Goal: Use online tool/utility: Utilize a website feature to perform a specific function

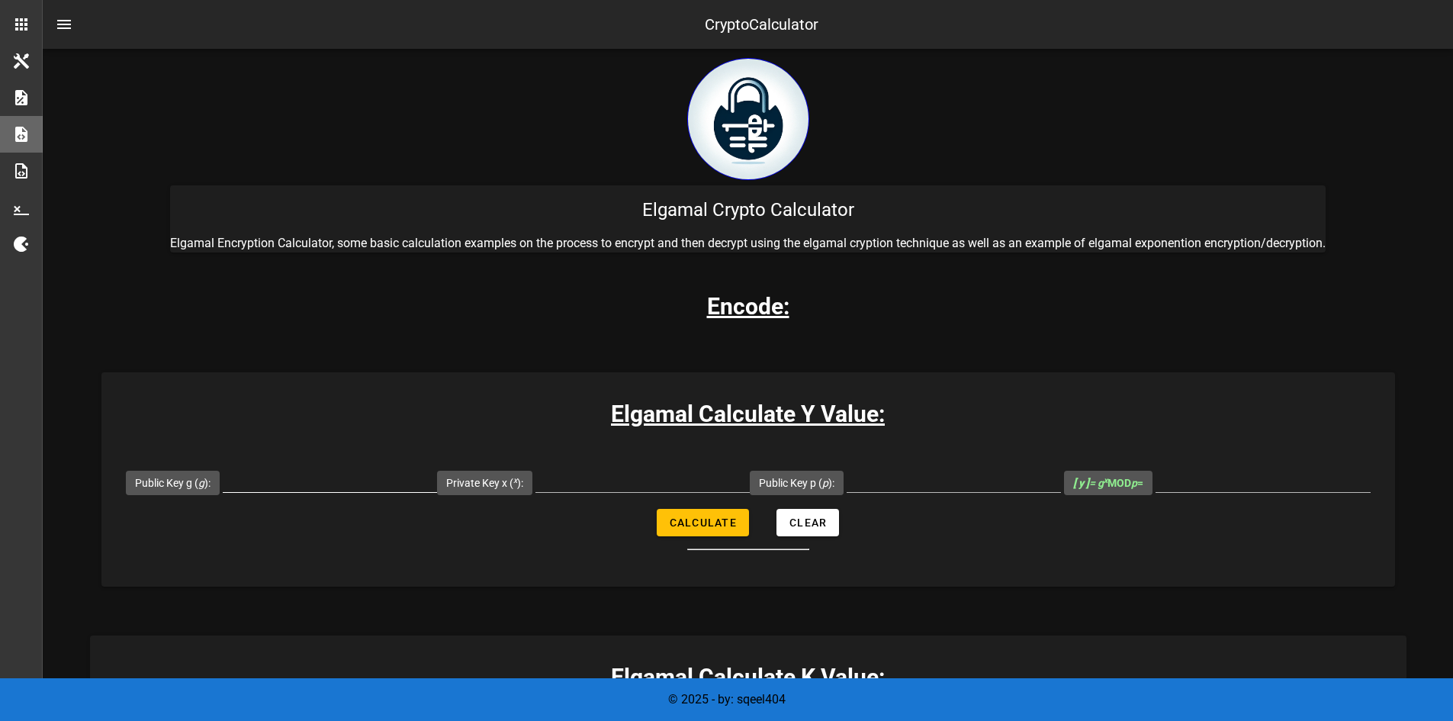
click at [393, 483] on input "Public Key g ( g ):" at bounding box center [330, 479] width 214 height 24
type input "2"
click at [618, 485] on input "Private Key x ( x ):" at bounding box center [642, 479] width 214 height 24
click at [909, 473] on input "Public Key p ( p ):" at bounding box center [953, 479] width 214 height 24
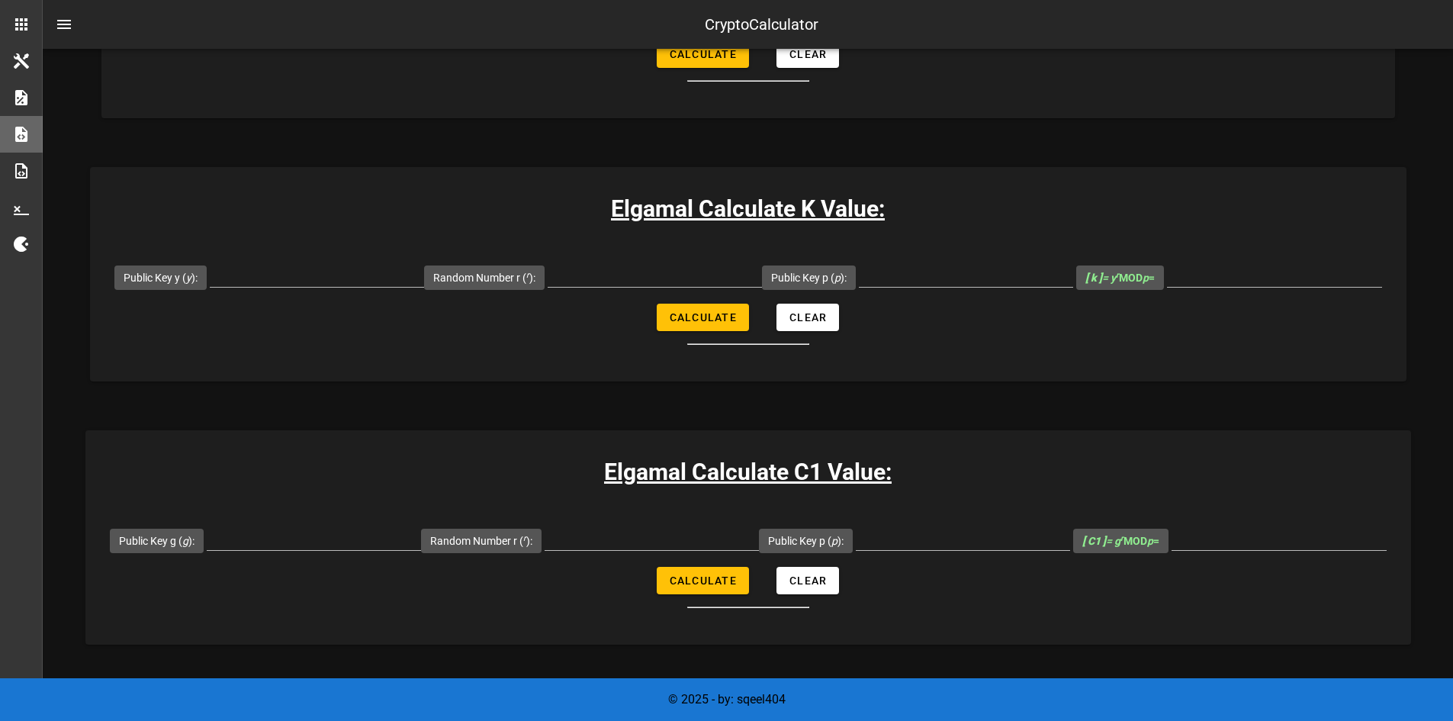
scroll to position [457, 0]
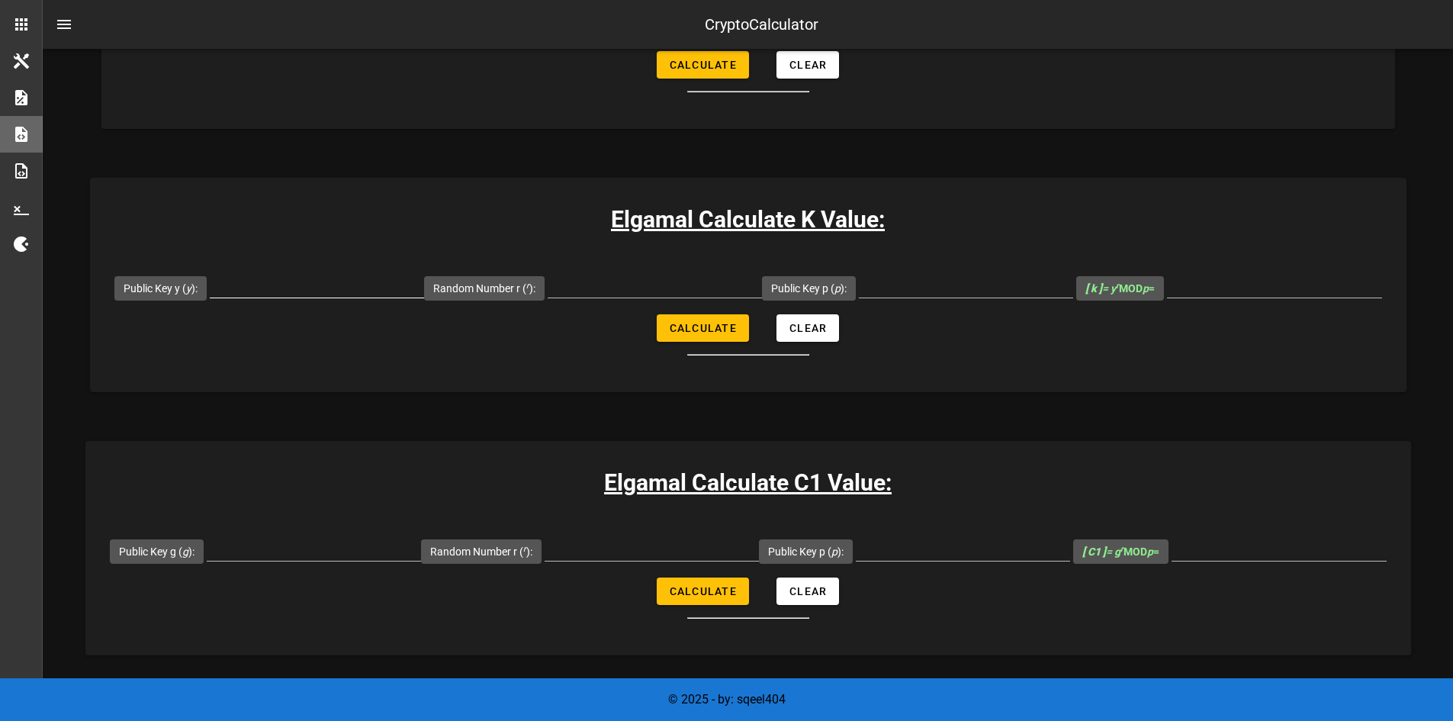
click at [337, 284] on input "Public Key y ( y ):" at bounding box center [317, 285] width 214 height 24
type input "456"
click at [649, 284] on input "Random Number r ( r ):" at bounding box center [654, 285] width 214 height 24
type input "432"
click at [945, 284] on input "Public Key p ( p ):" at bounding box center [966, 285] width 214 height 24
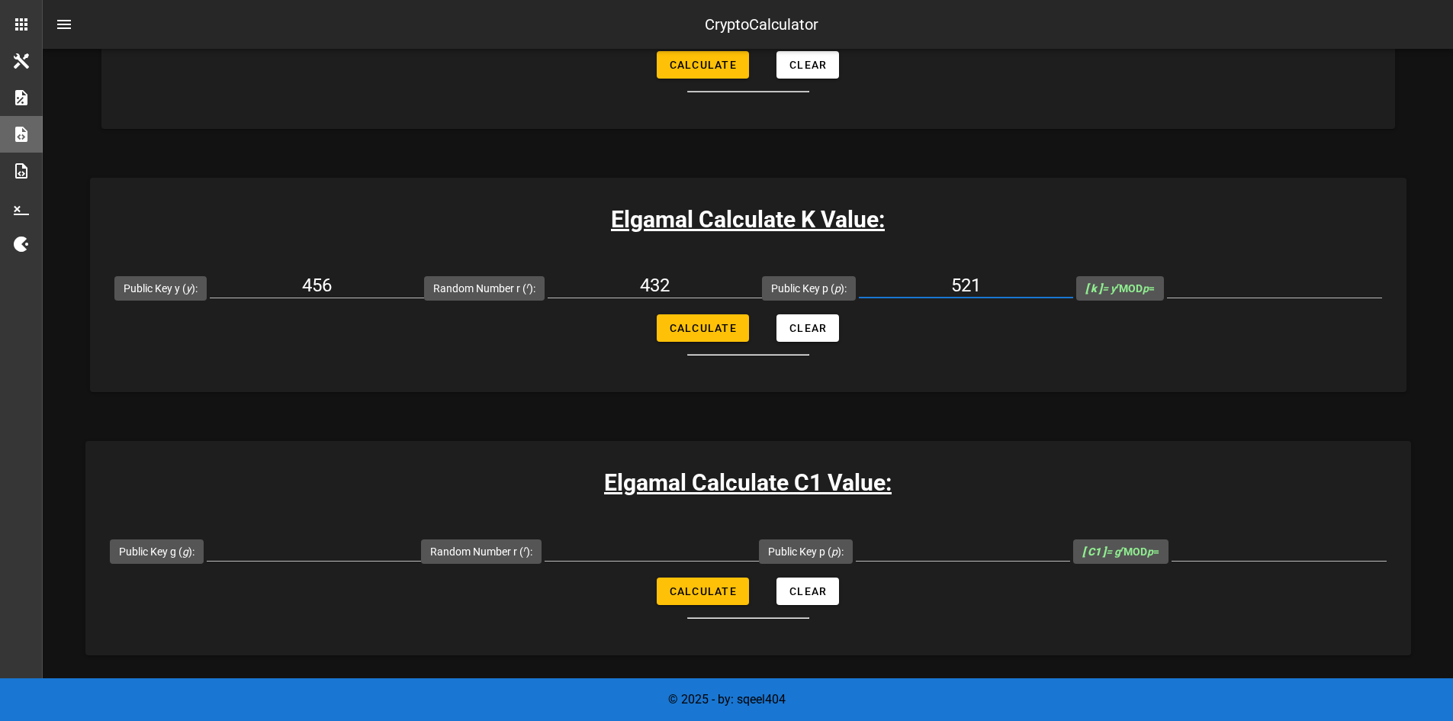
type input "521"
click at [1191, 332] on form "Public Key y ( y ): 456 Random Number r ( r ): 432 Public Key p ( p ): 521 [ k …" at bounding box center [748, 308] width 1316 height 95
click at [690, 332] on span "Calculate" at bounding box center [703, 328] width 68 height 12
type input "16"
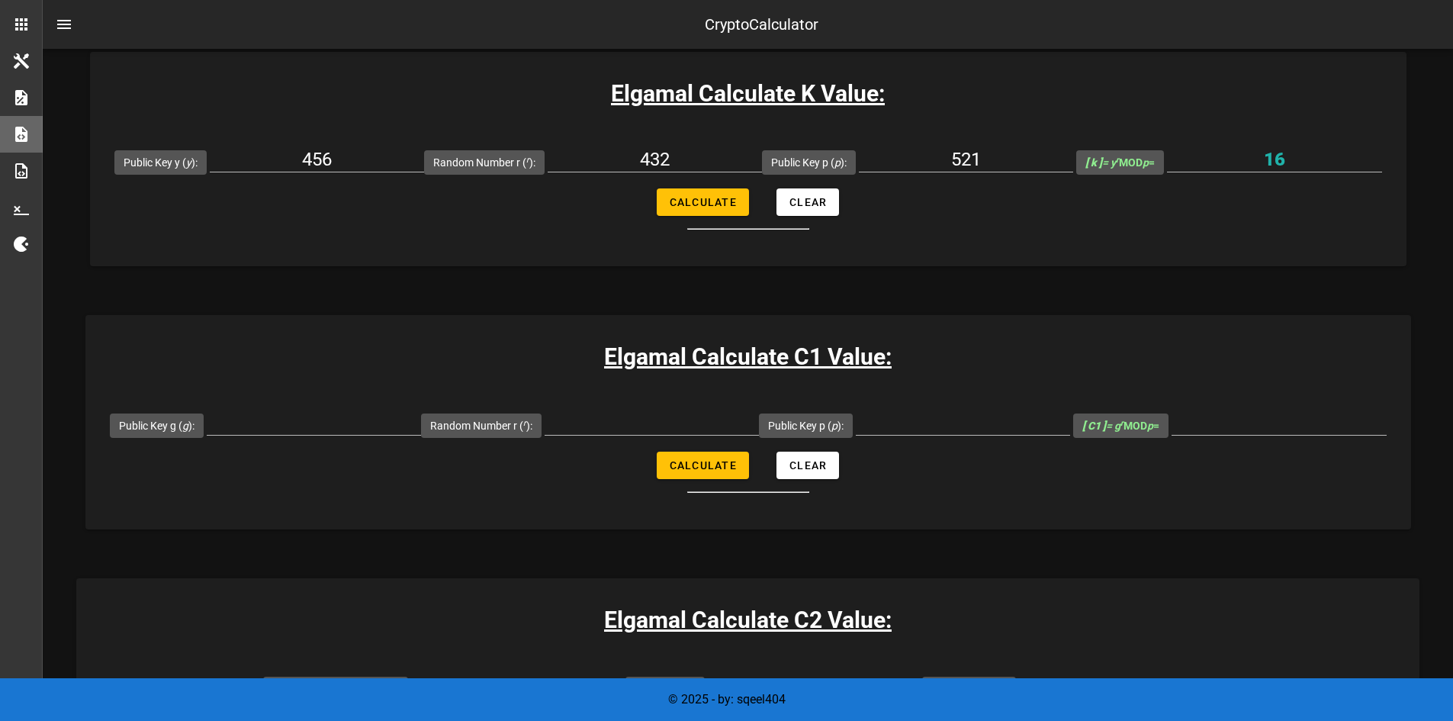
scroll to position [610, 0]
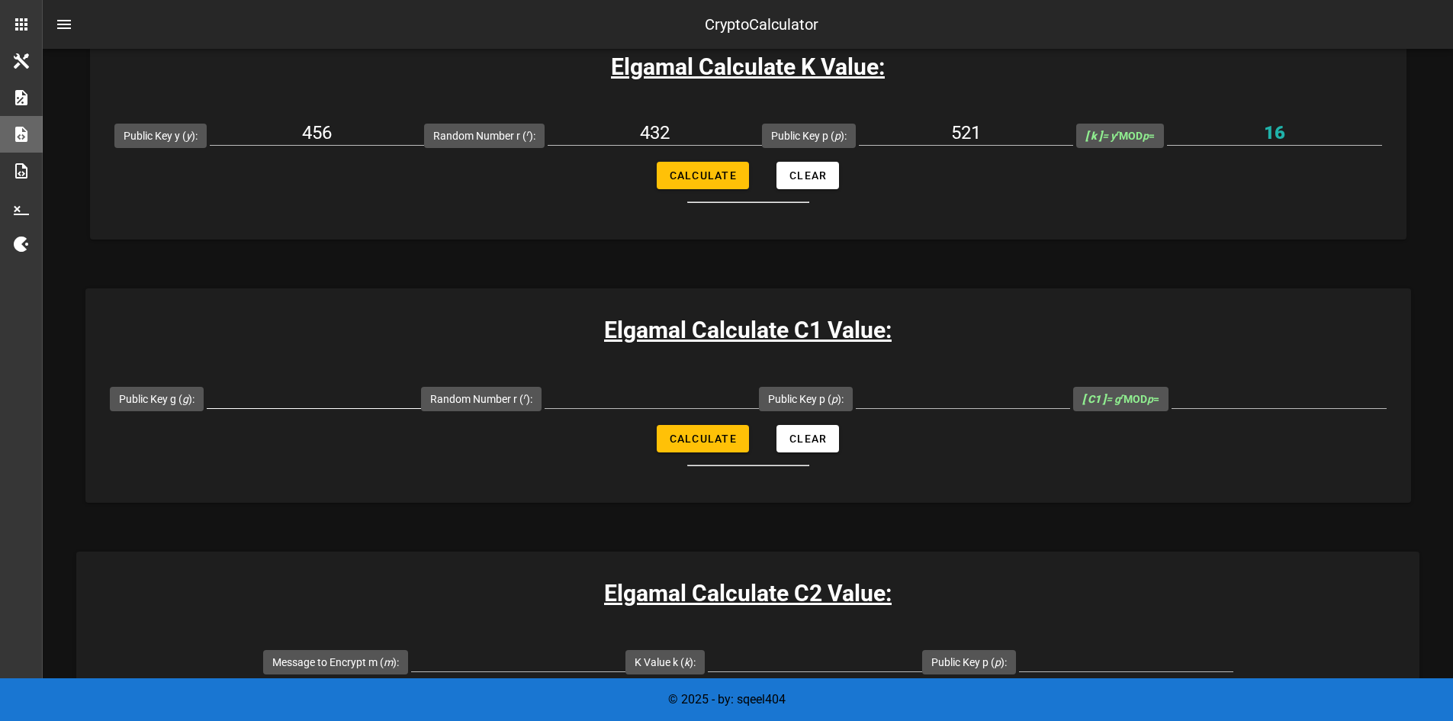
click at [334, 398] on input "Public Key g ( g ):" at bounding box center [314, 396] width 214 height 24
type input "2"
click at [631, 400] on input "Random Number r ( r ):" at bounding box center [651, 396] width 214 height 24
type input "432"
click at [941, 402] on input "Public Key p ( p ):" at bounding box center [963, 396] width 214 height 24
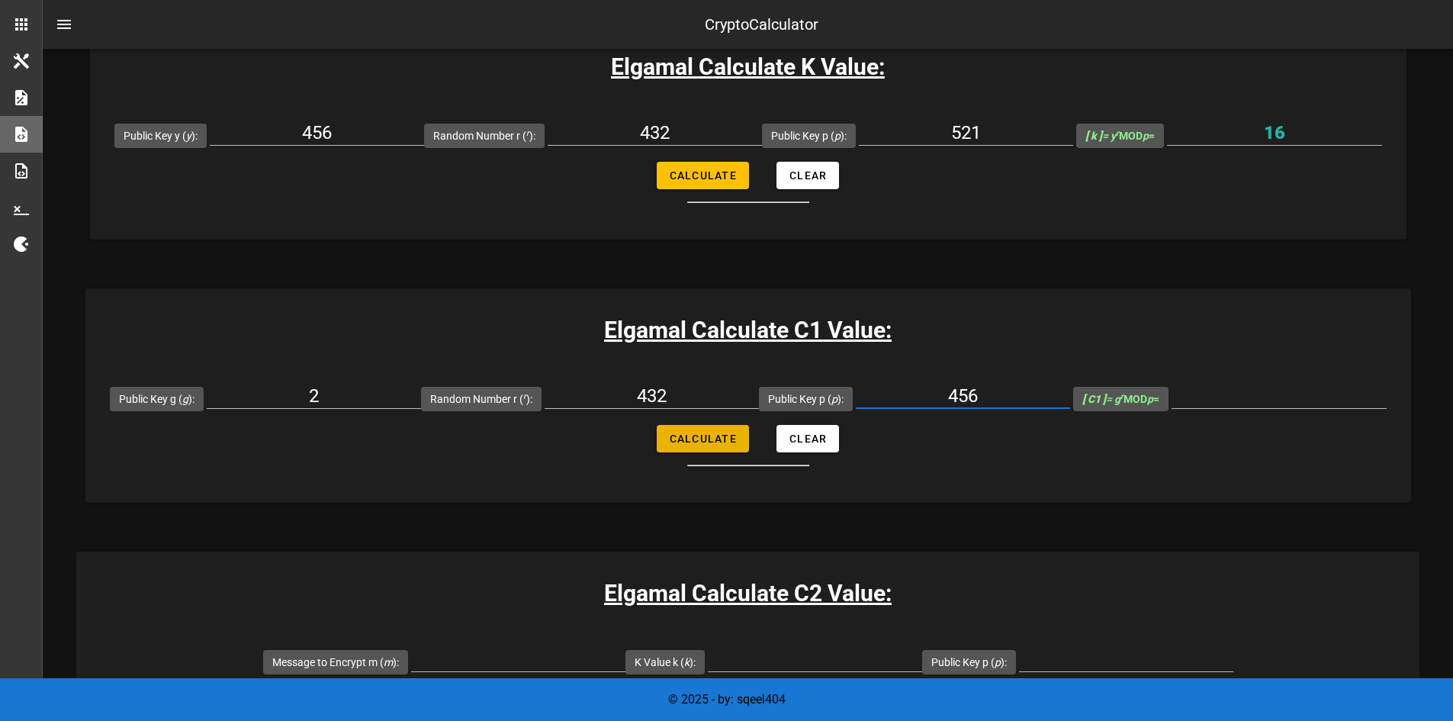
type input "456"
click at [684, 436] on span "Calculate" at bounding box center [703, 438] width 68 height 12
type input "400"
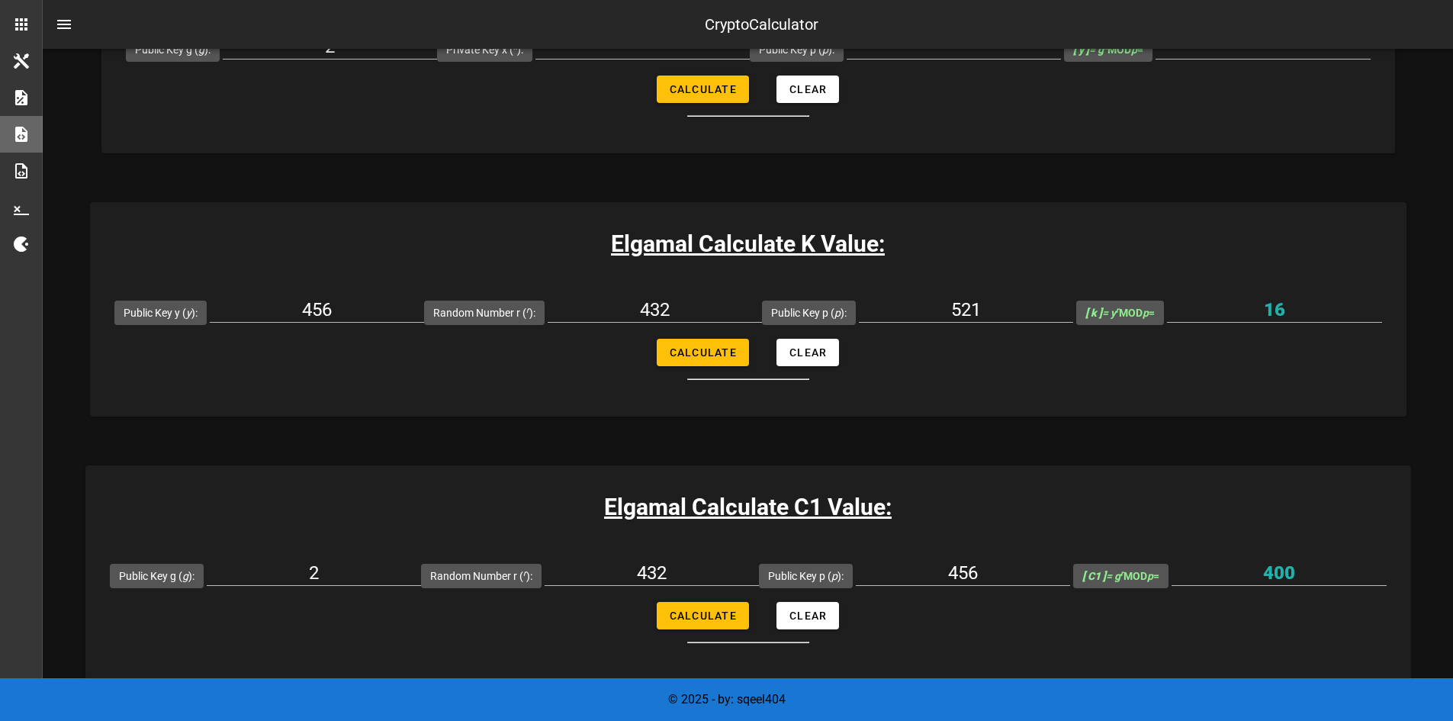
scroll to position [457, 0]
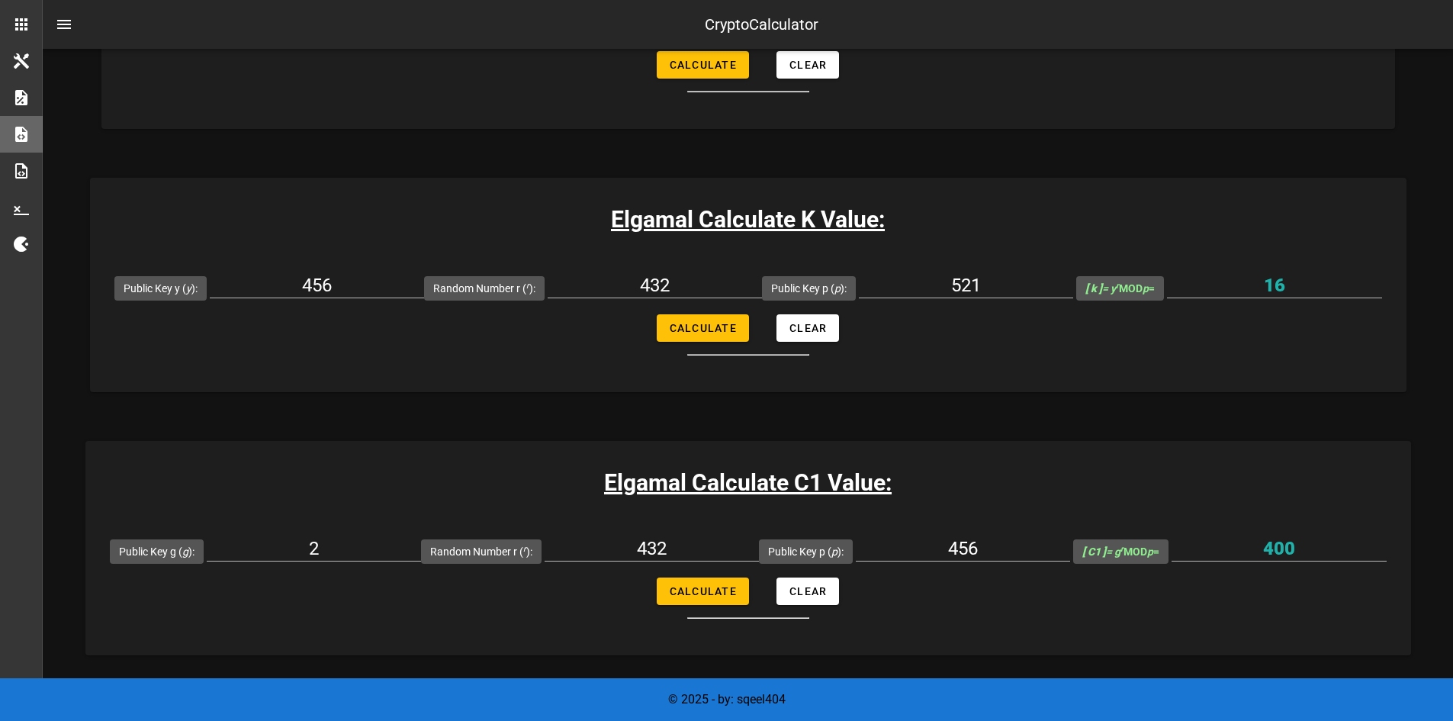
click at [750, 612] on form "Public Key g ( g ): 2 Random Number r ( r ): 432 Public Key p ( p ): 456 [ C1 ]…" at bounding box center [747, 571] width 1325 height 95
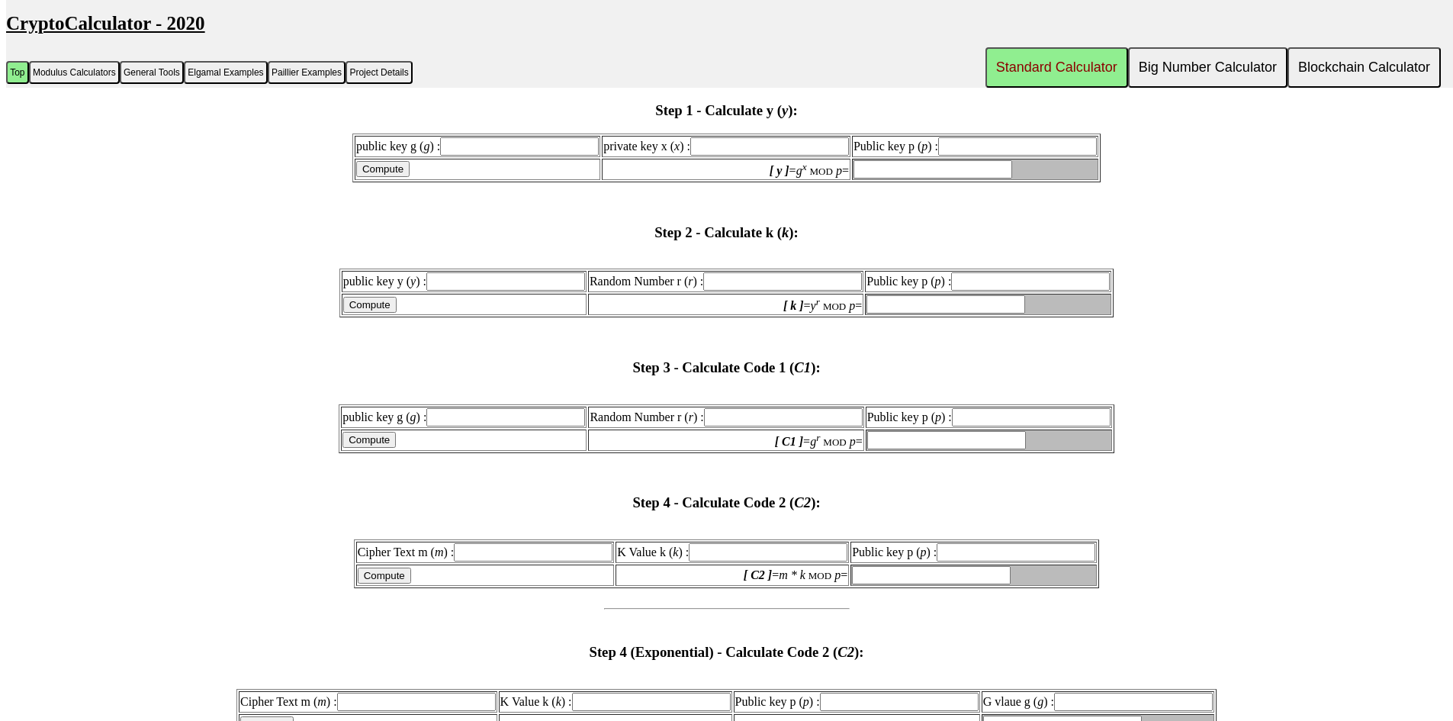
scroll to position [1754, 0]
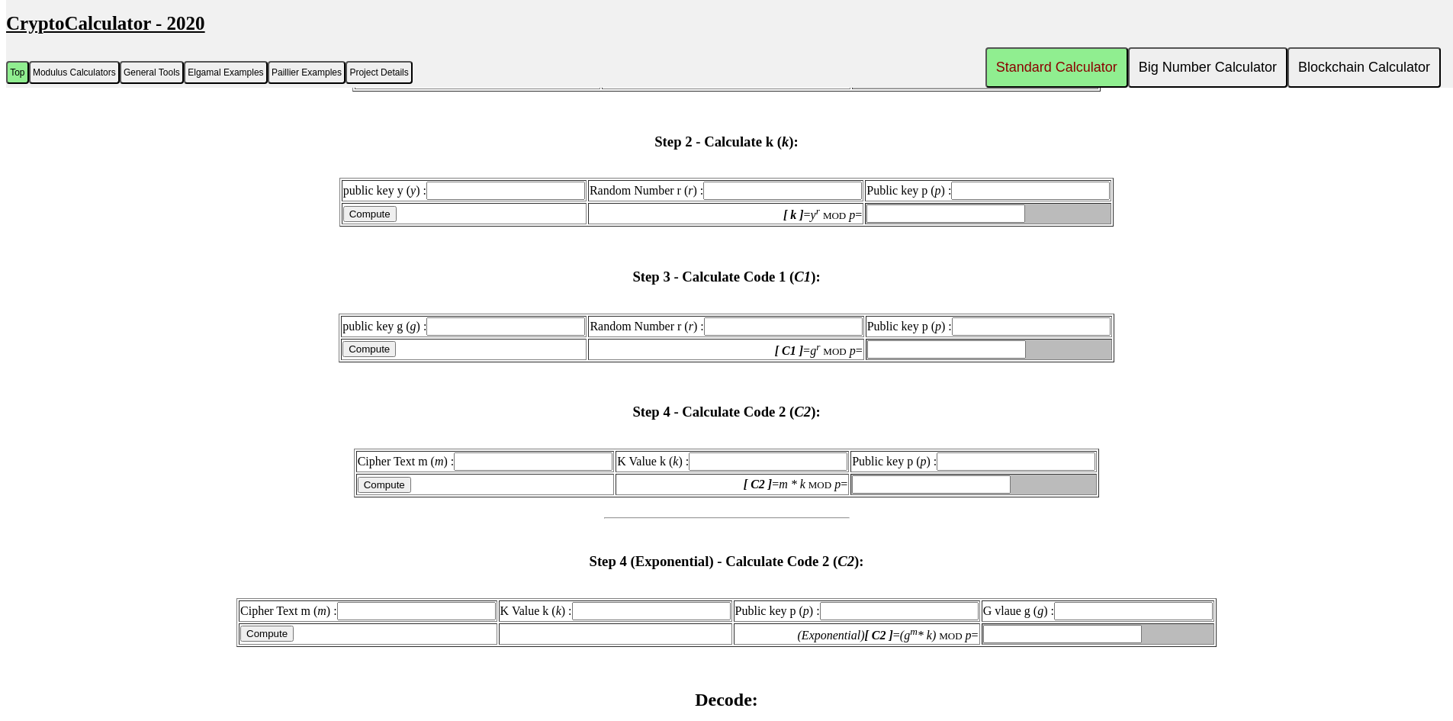
click at [1019, 332] on input "Public key p ( p ) :" at bounding box center [1031, 326] width 159 height 18
click at [1004, 341] on input "[ C1 ] = g r MOD p =" at bounding box center [946, 349] width 159 height 18
click at [788, 330] on input "Random Number r ( r ) :" at bounding box center [783, 326] width 159 height 18
click at [486, 332] on input "public key g ( g ) :" at bounding box center [505, 326] width 159 height 18
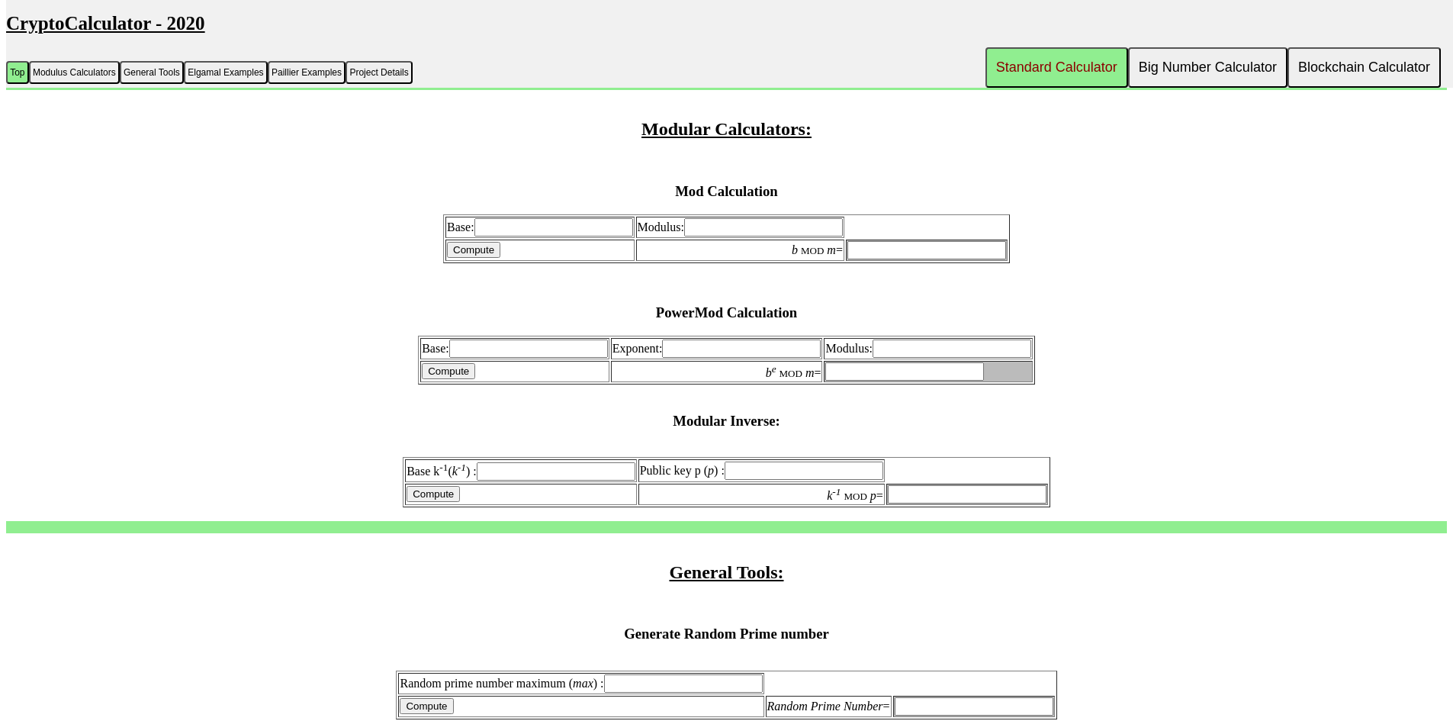
scroll to position [457, 0]
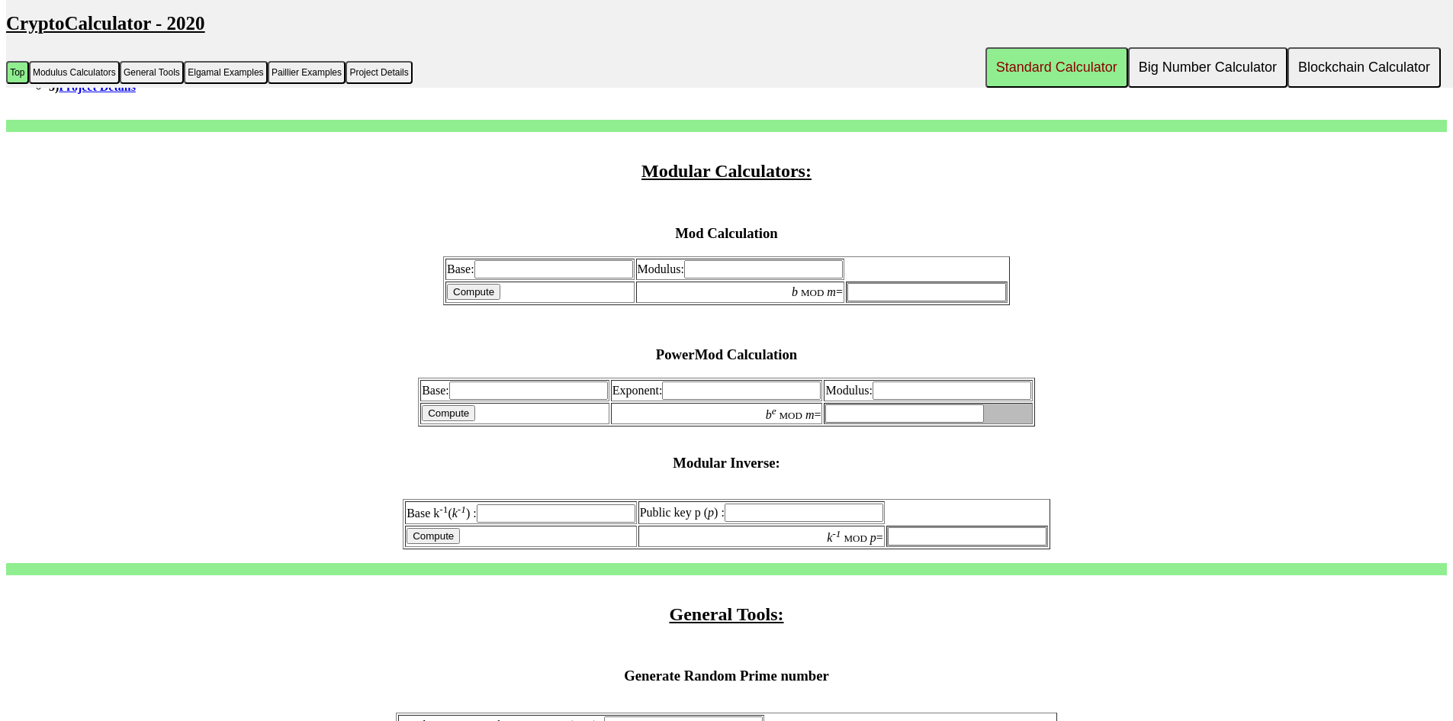
click at [567, 272] on input "Base:" at bounding box center [553, 269] width 159 height 18
type input "2"
click at [546, 391] on input "Base:" at bounding box center [528, 390] width 159 height 18
type input "2"
click at [693, 387] on input "Exponent:" at bounding box center [741, 390] width 159 height 18
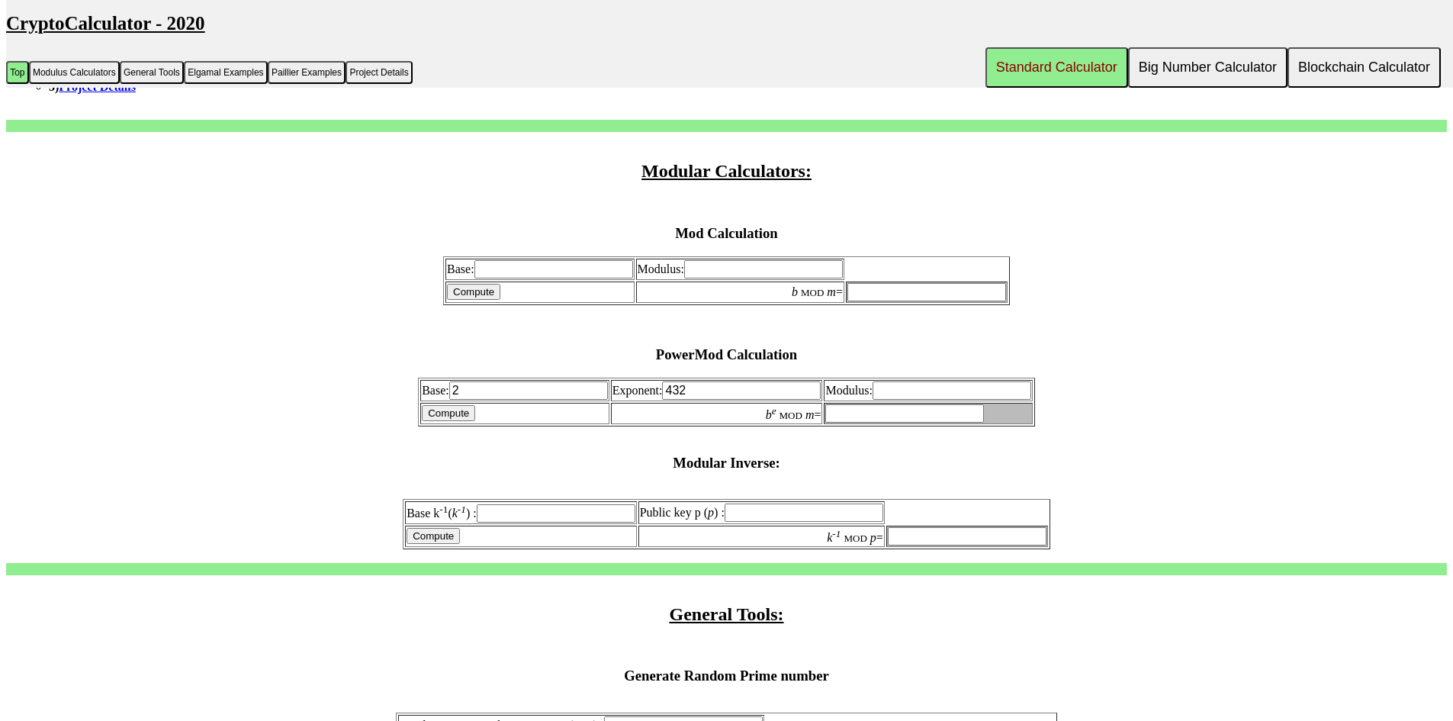
type input "432"
click at [918, 387] on input "Modulus:" at bounding box center [951, 390] width 159 height 18
type input "521"
click at [470, 409] on input "Compute" at bounding box center [448, 413] width 53 height 16
type input "22"
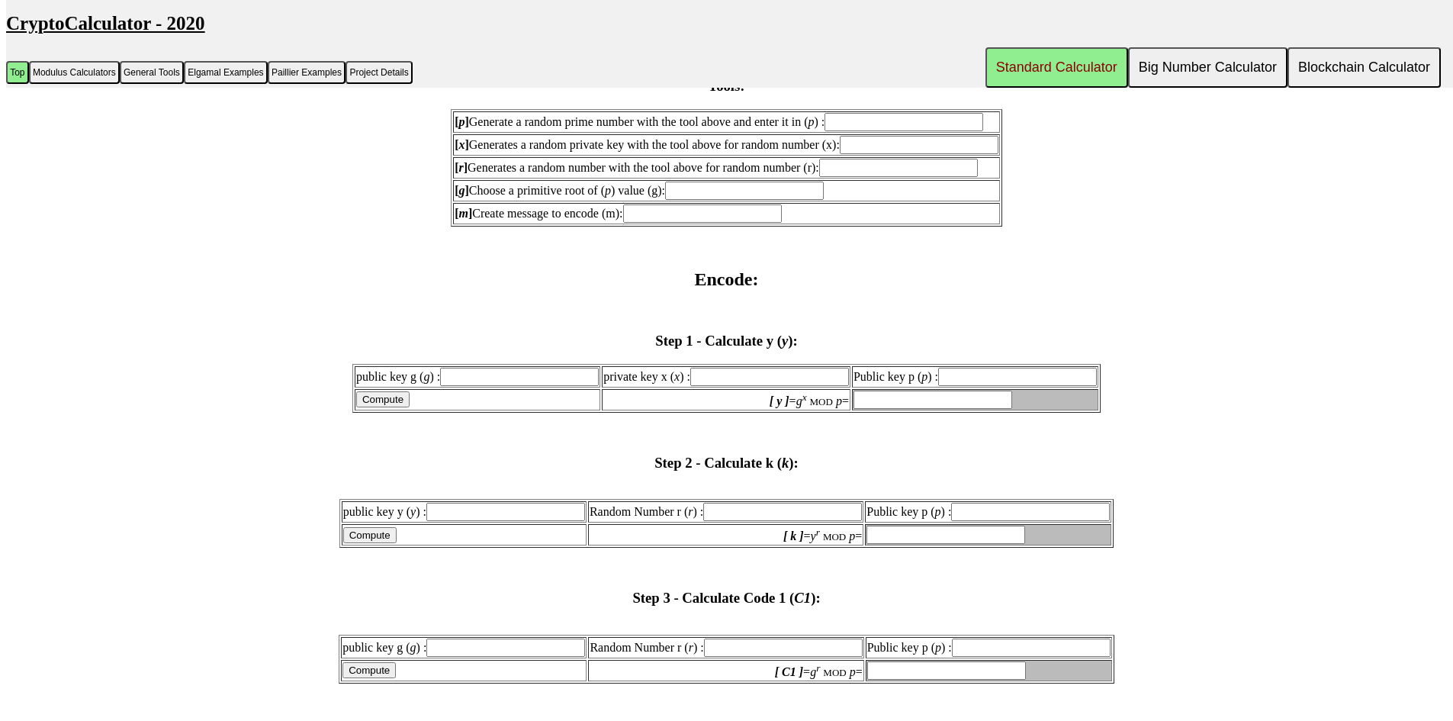
scroll to position [1449, 0]
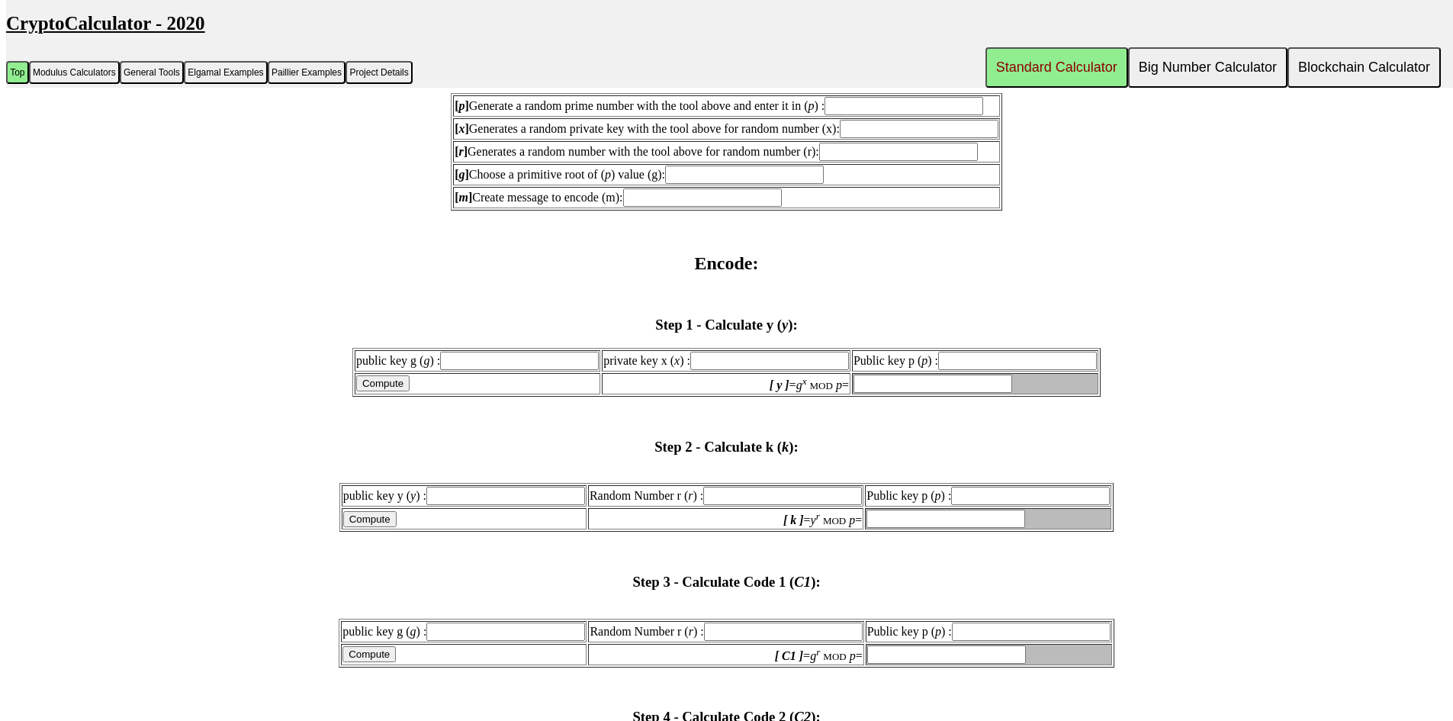
click at [684, 197] on input "[ m ] Create message to encode (m):" at bounding box center [702, 197] width 159 height 18
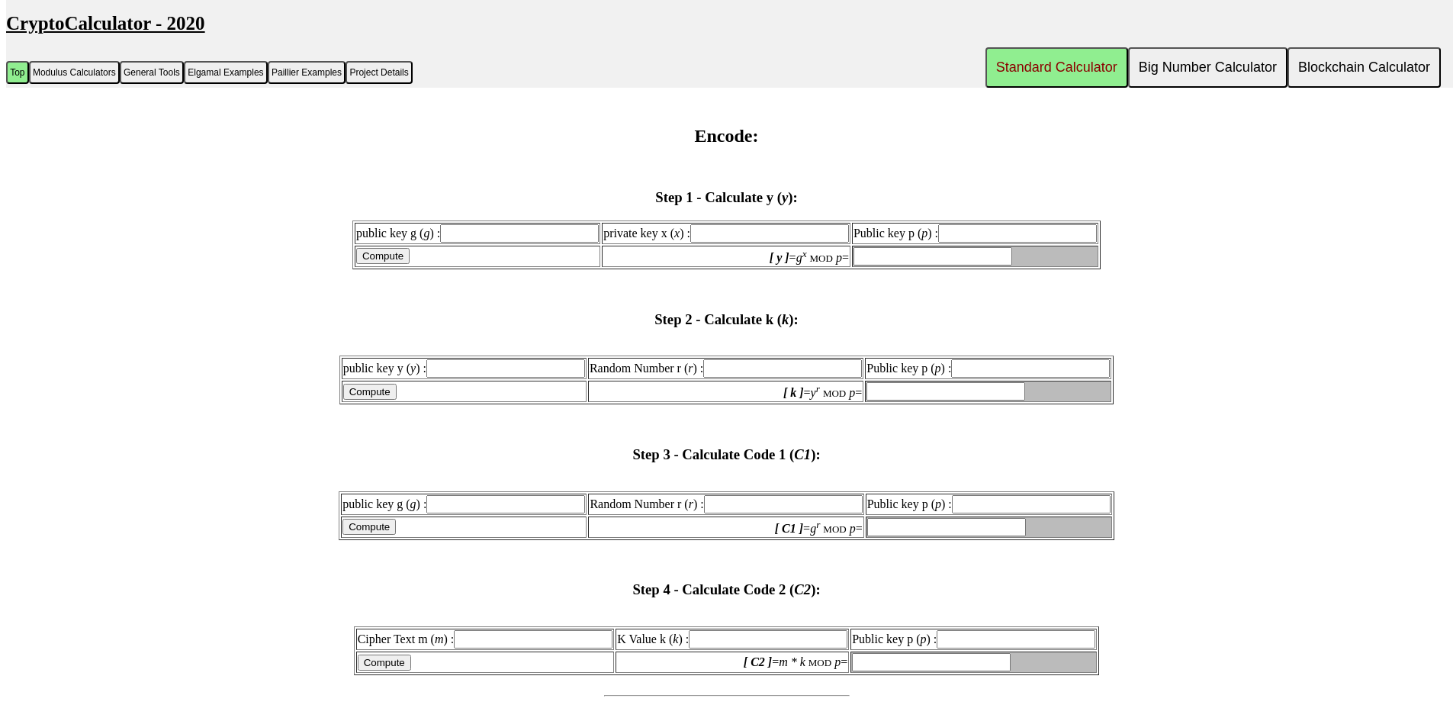
scroll to position [1601, 0]
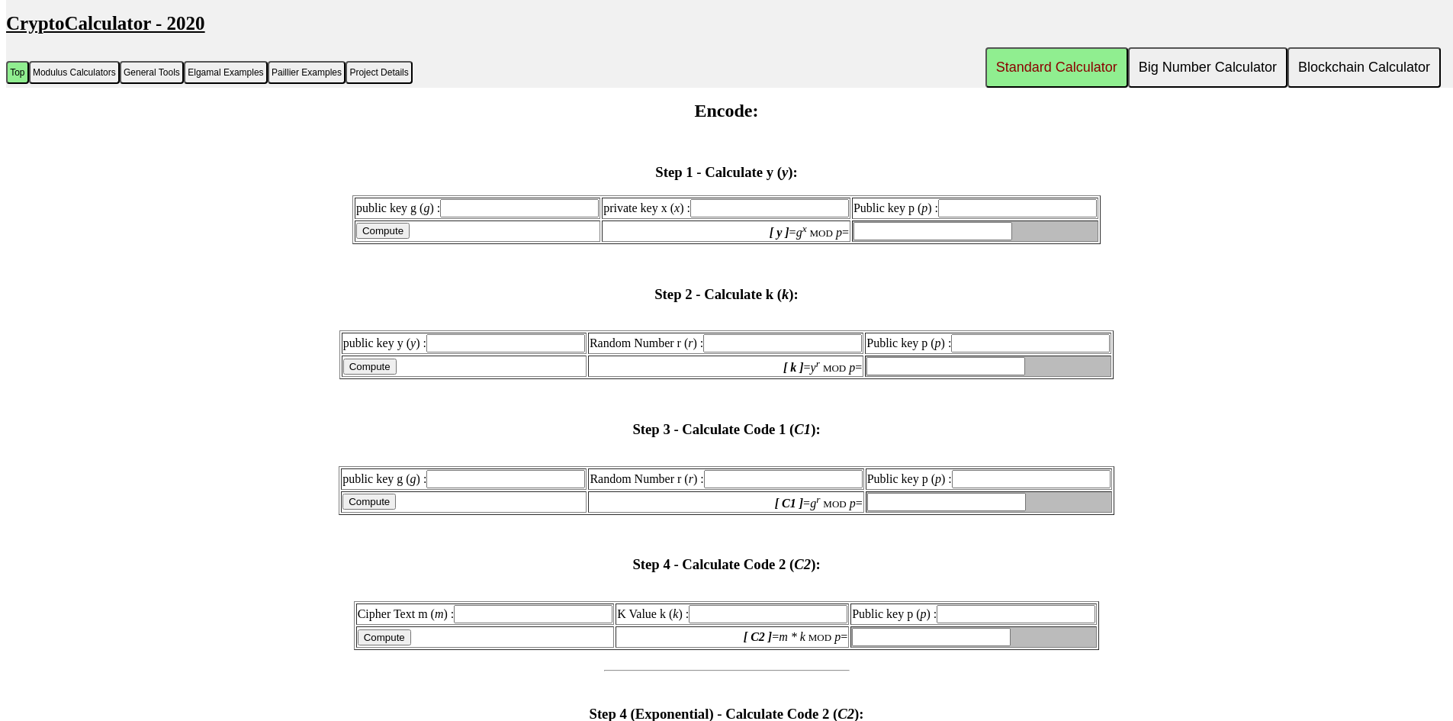
type input "123"
click at [554, 480] on input "public key g ( g ) :" at bounding box center [505, 479] width 159 height 18
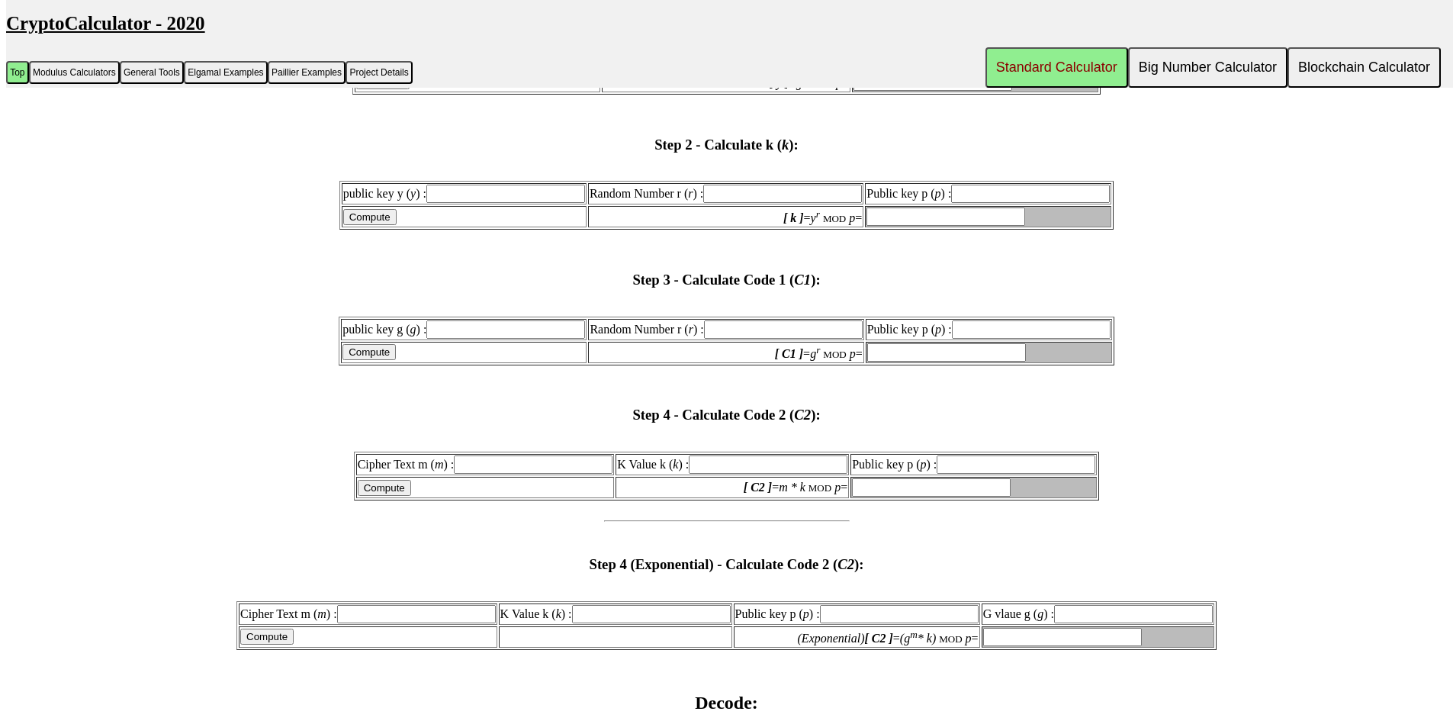
scroll to position [1754, 0]
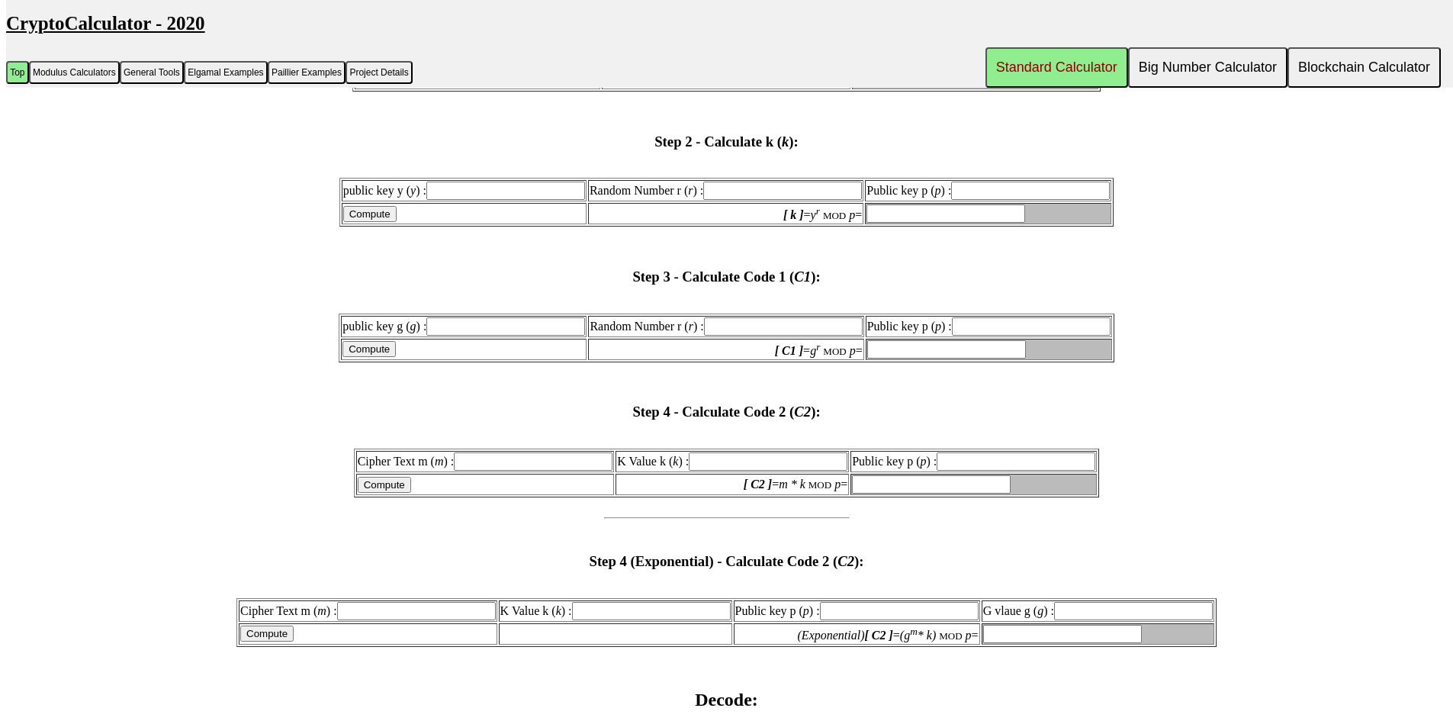
click at [775, 467] on input "K Value k ( k ) :" at bounding box center [768, 461] width 159 height 18
click at [557, 467] on input "Cipher Text m ( m ) :" at bounding box center [533, 461] width 159 height 18
type input "123"
click at [744, 460] on input "K Value k ( k ) :" at bounding box center [768, 461] width 159 height 18
type input "16"
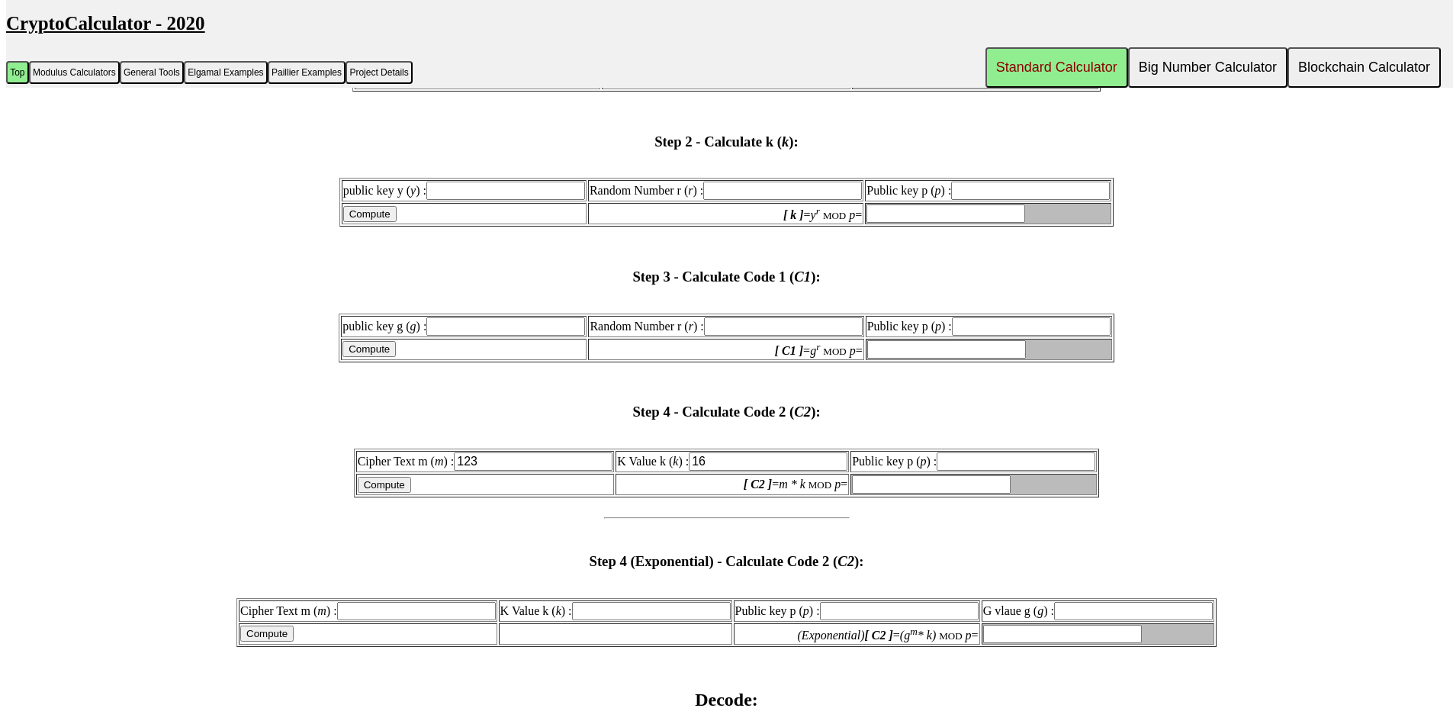
click at [975, 454] on input "Public key p ( p ) :" at bounding box center [1015, 461] width 159 height 18
type input "456"
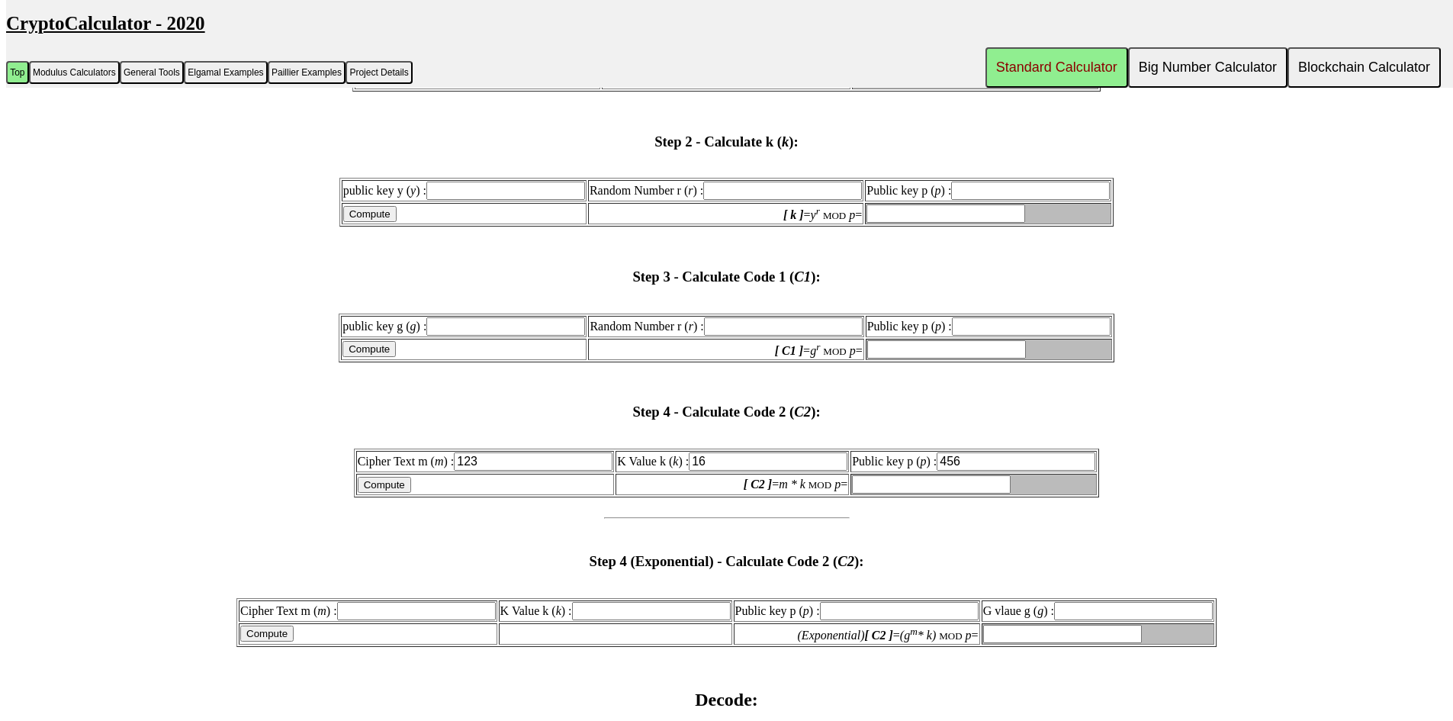
type input "456"
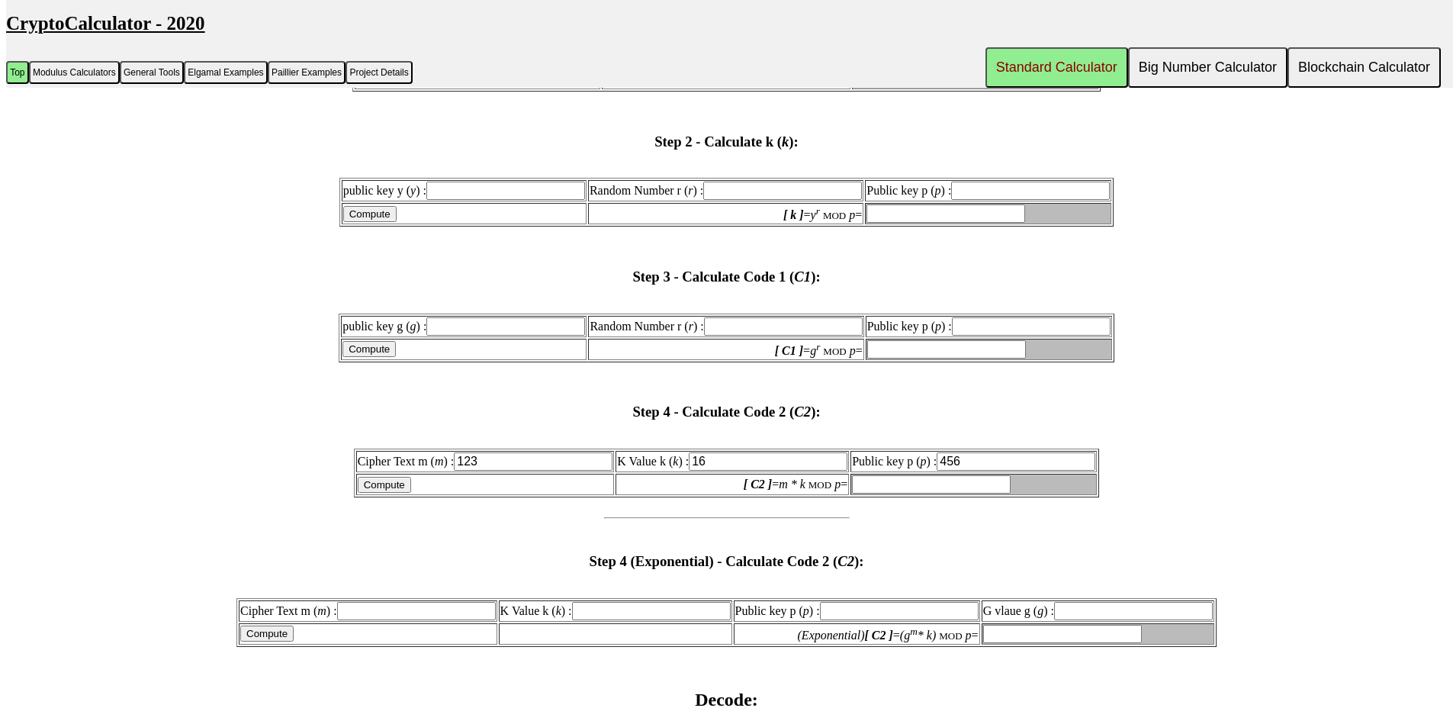
type input "456"
click at [373, 479] on input "Compute" at bounding box center [384, 485] width 53 height 16
type input "144"
drag, startPoint x: 1000, startPoint y: 463, endPoint x: 912, endPoint y: 461, distance: 88.5
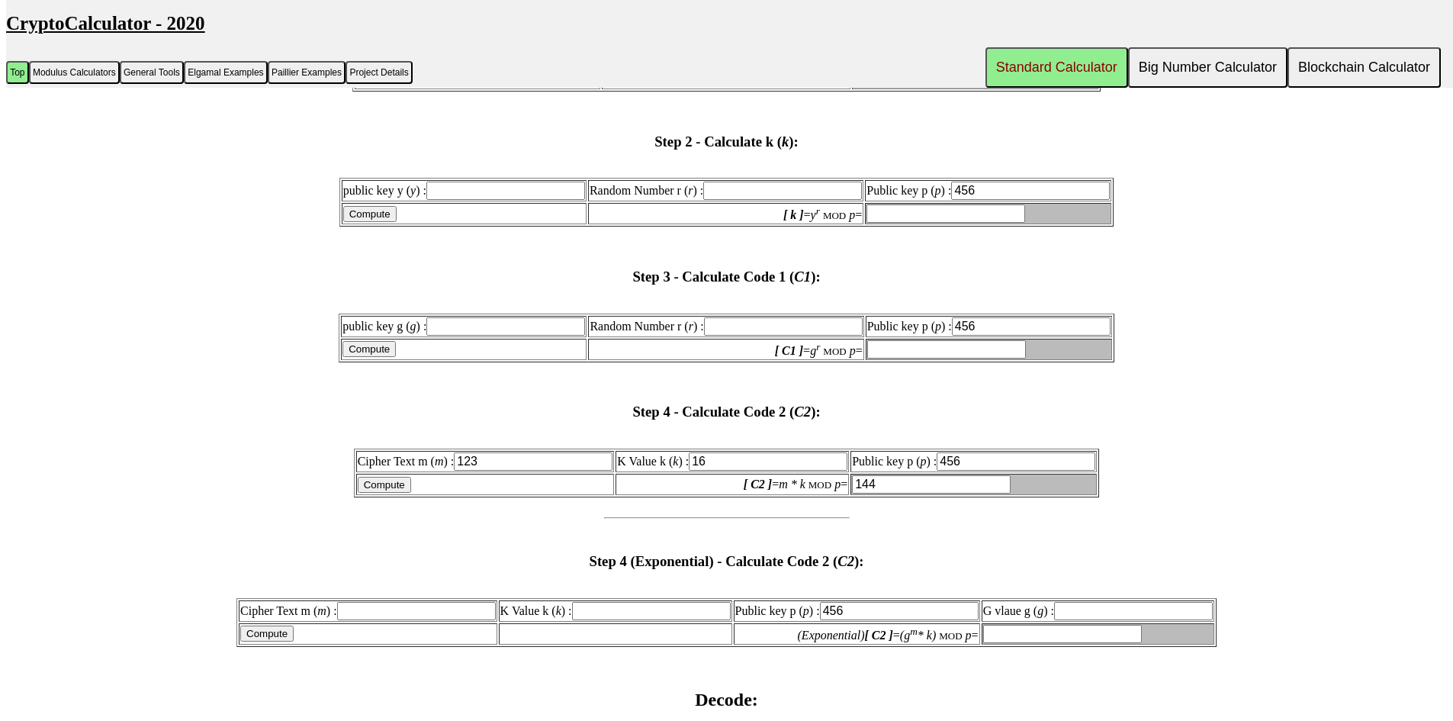
click at [912, 461] on label "Public key p ( p ) : 456" at bounding box center [973, 460] width 243 height 13
click at [936, 461] on input "456" at bounding box center [1015, 461] width 159 height 18
type input "521"
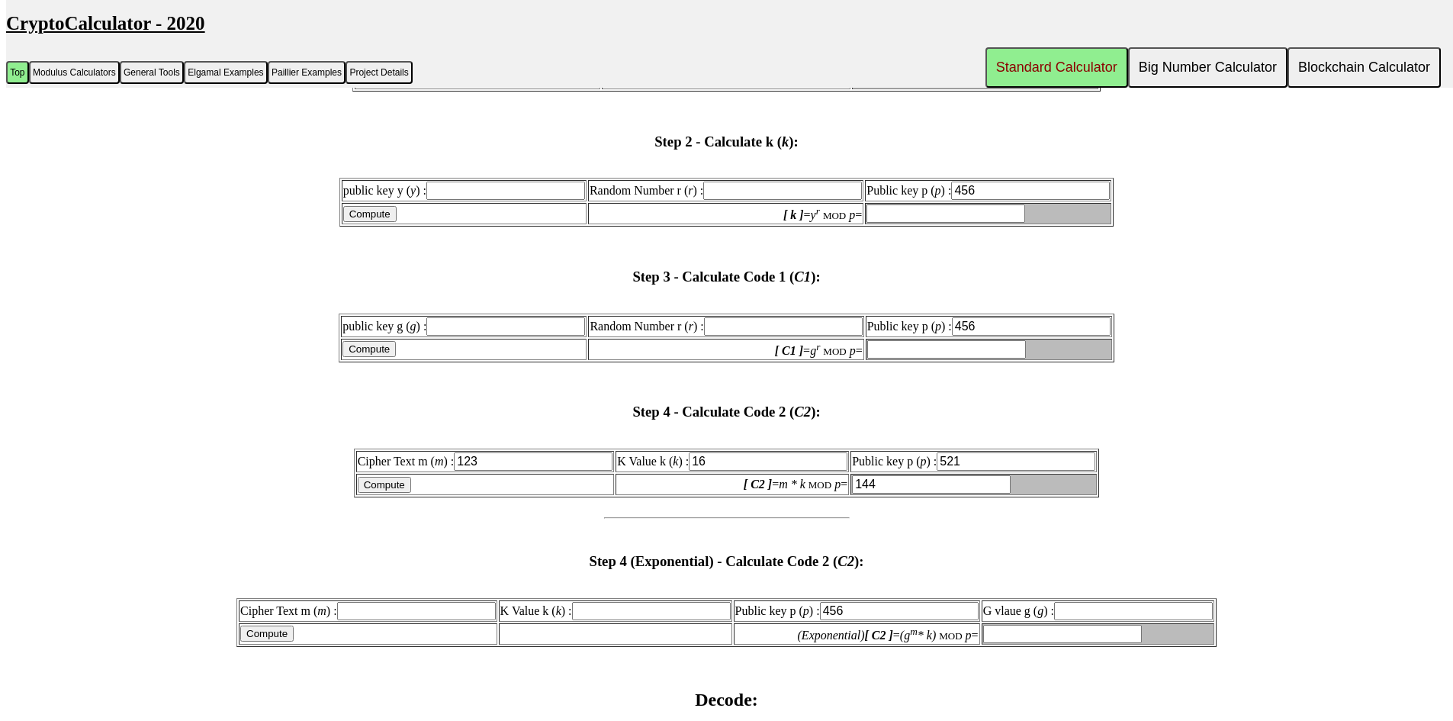
type input "521"
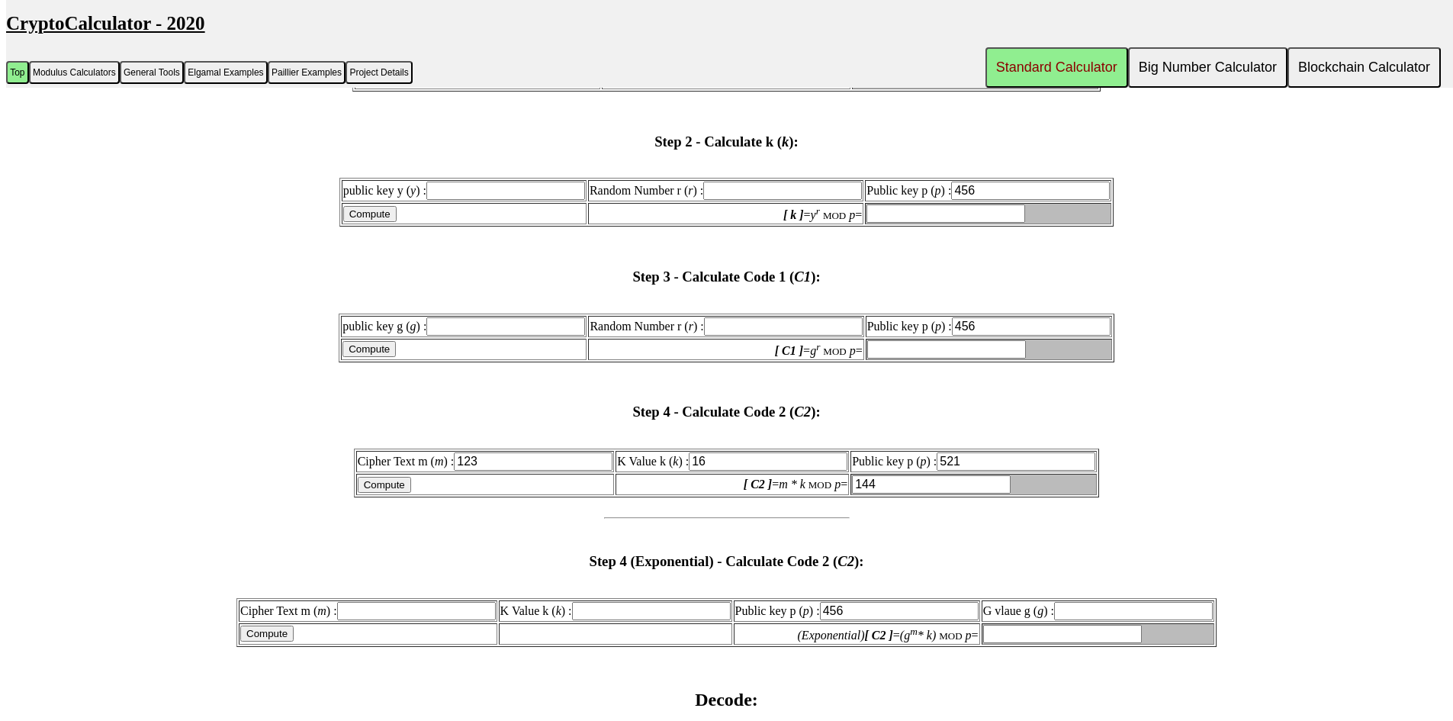
type input "521"
click at [388, 483] on input "Compute" at bounding box center [384, 485] width 53 height 16
type input "405"
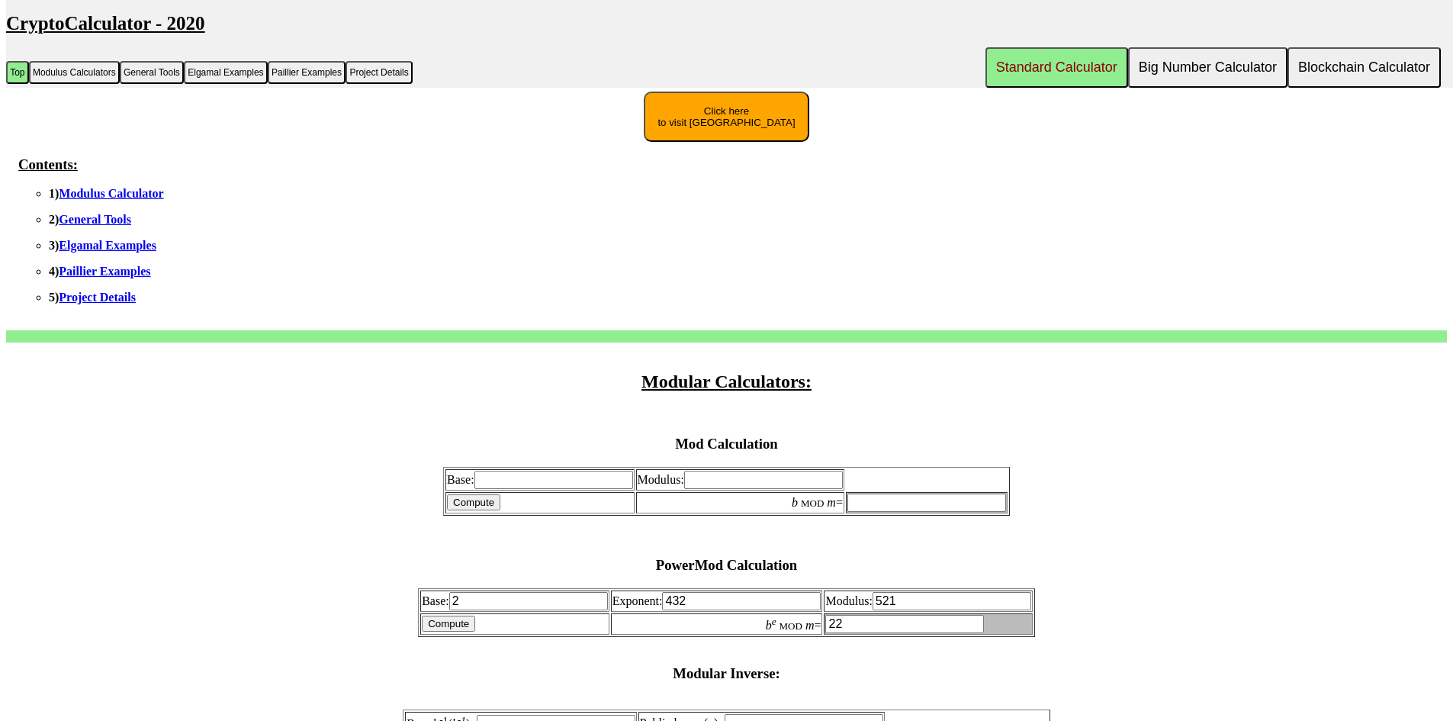
scroll to position [229, 0]
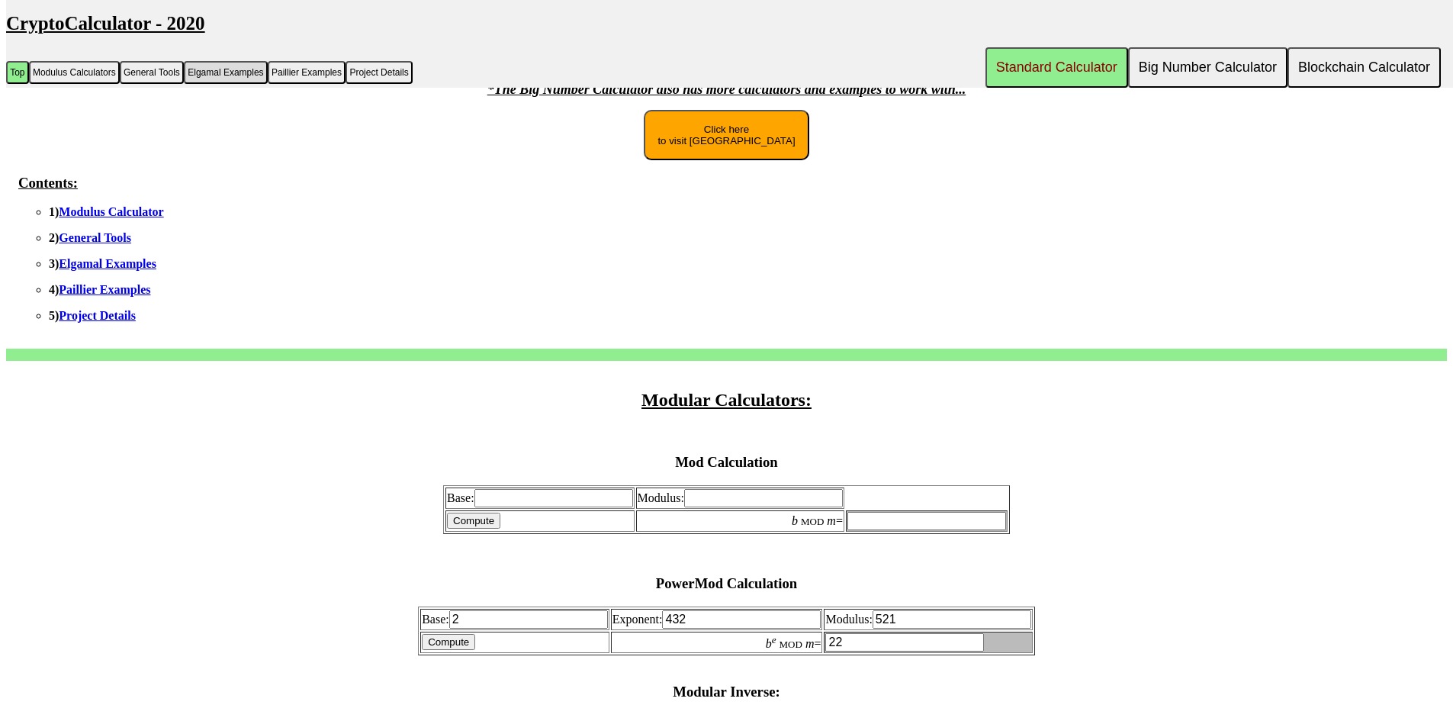
drag, startPoint x: 387, startPoint y: 1, endPoint x: 196, endPoint y: 79, distance: 206.2
click at [196, 79] on button "Elgamal Examples" at bounding box center [226, 72] width 84 height 23
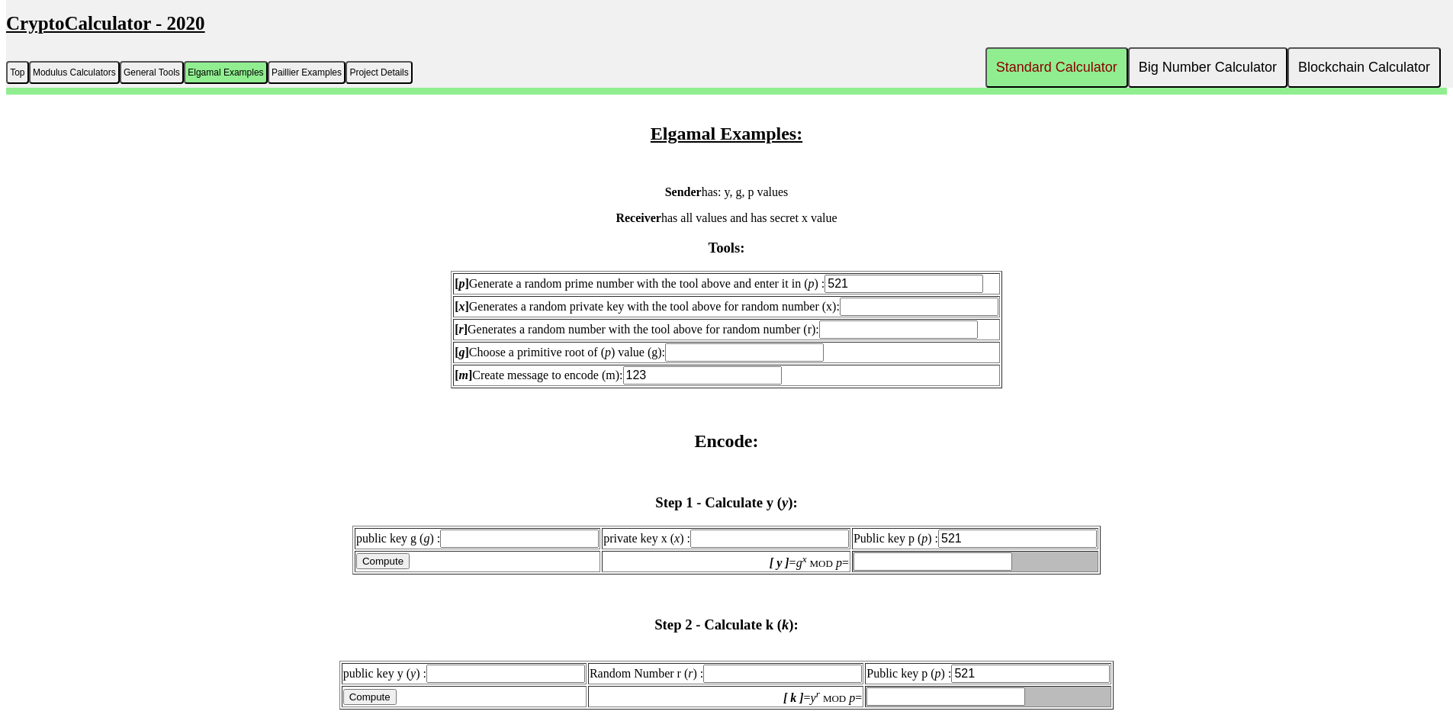
scroll to position [1215, 0]
